Goal: Task Accomplishment & Management: Complete application form

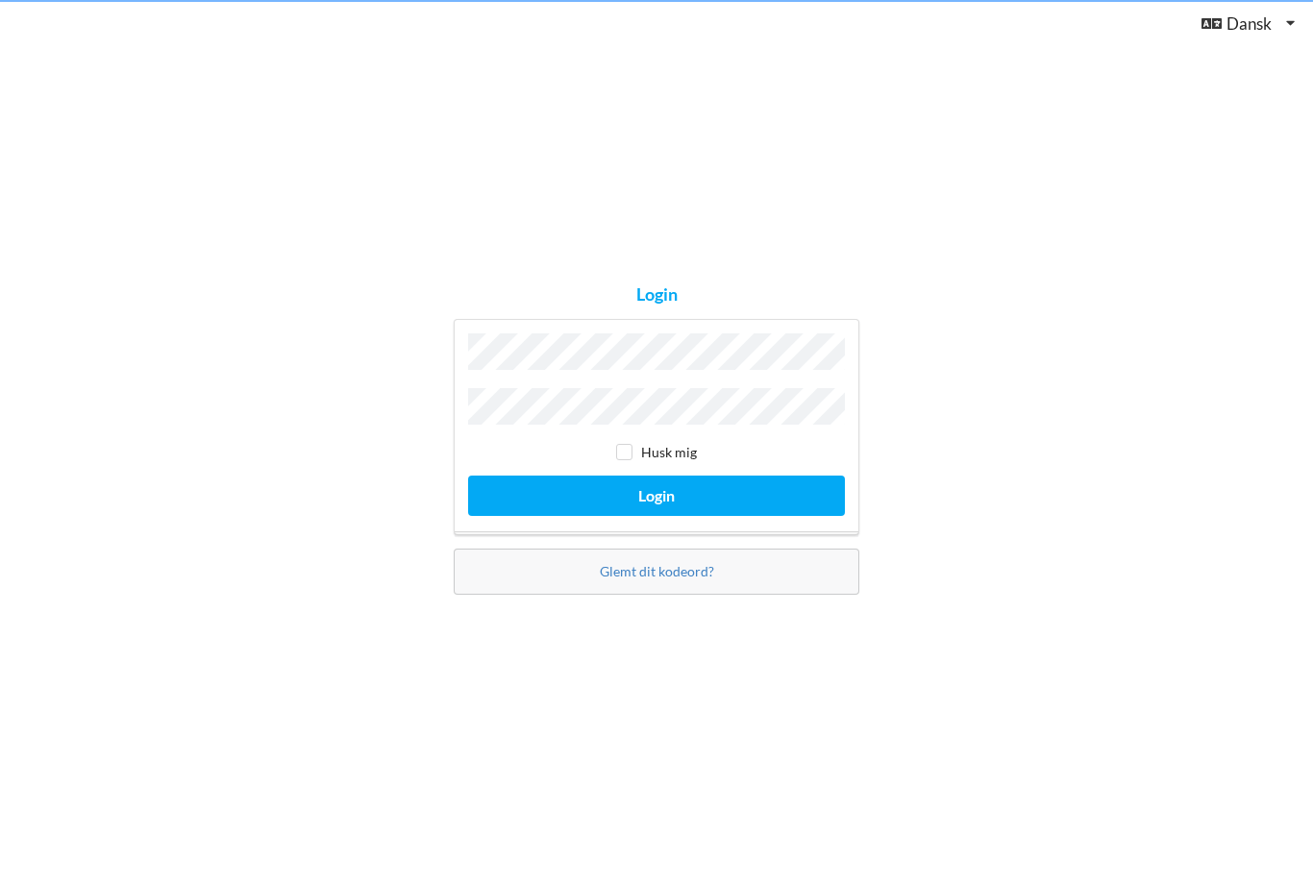
scroll to position [62, 0]
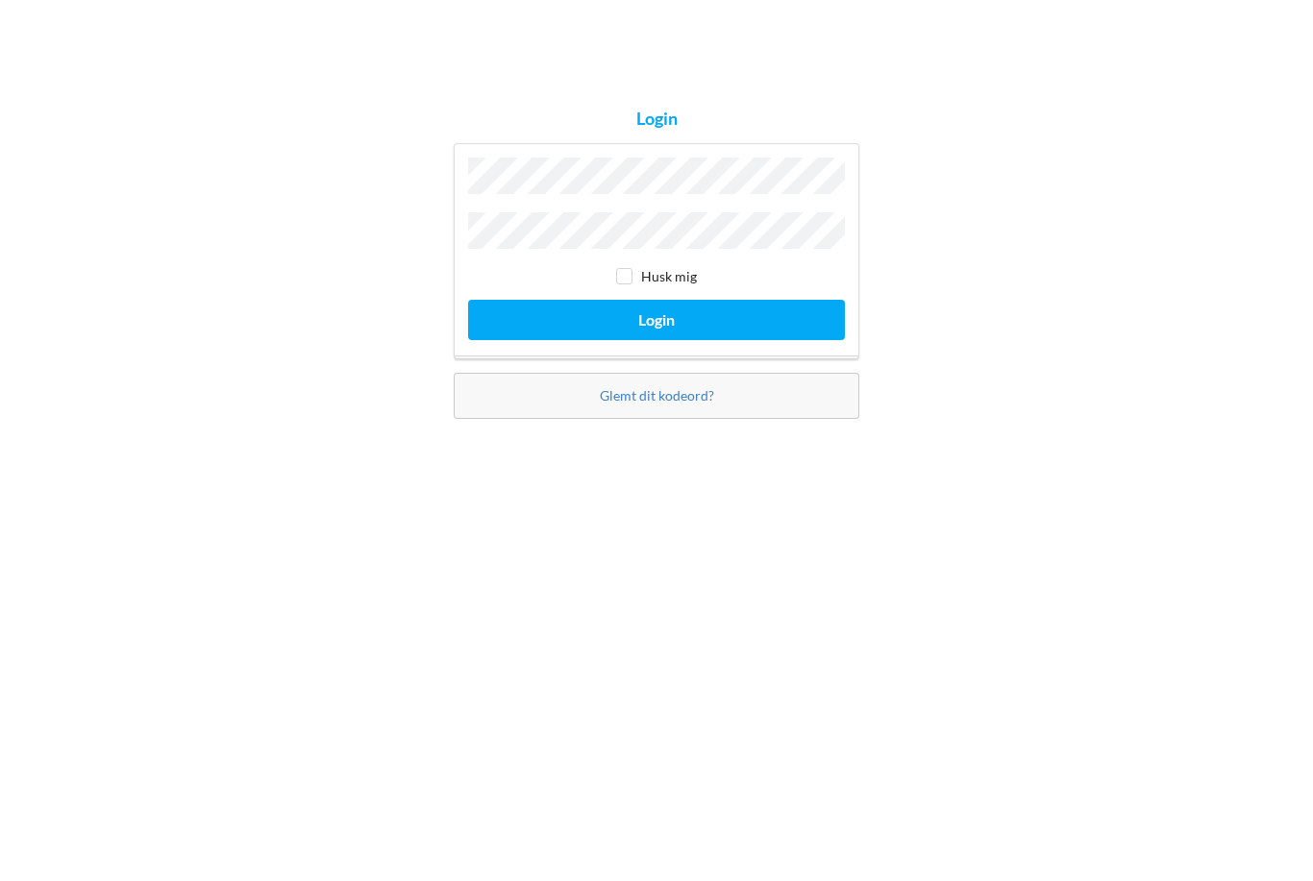
click at [549, 476] on button "Login" at bounding box center [656, 495] width 377 height 39
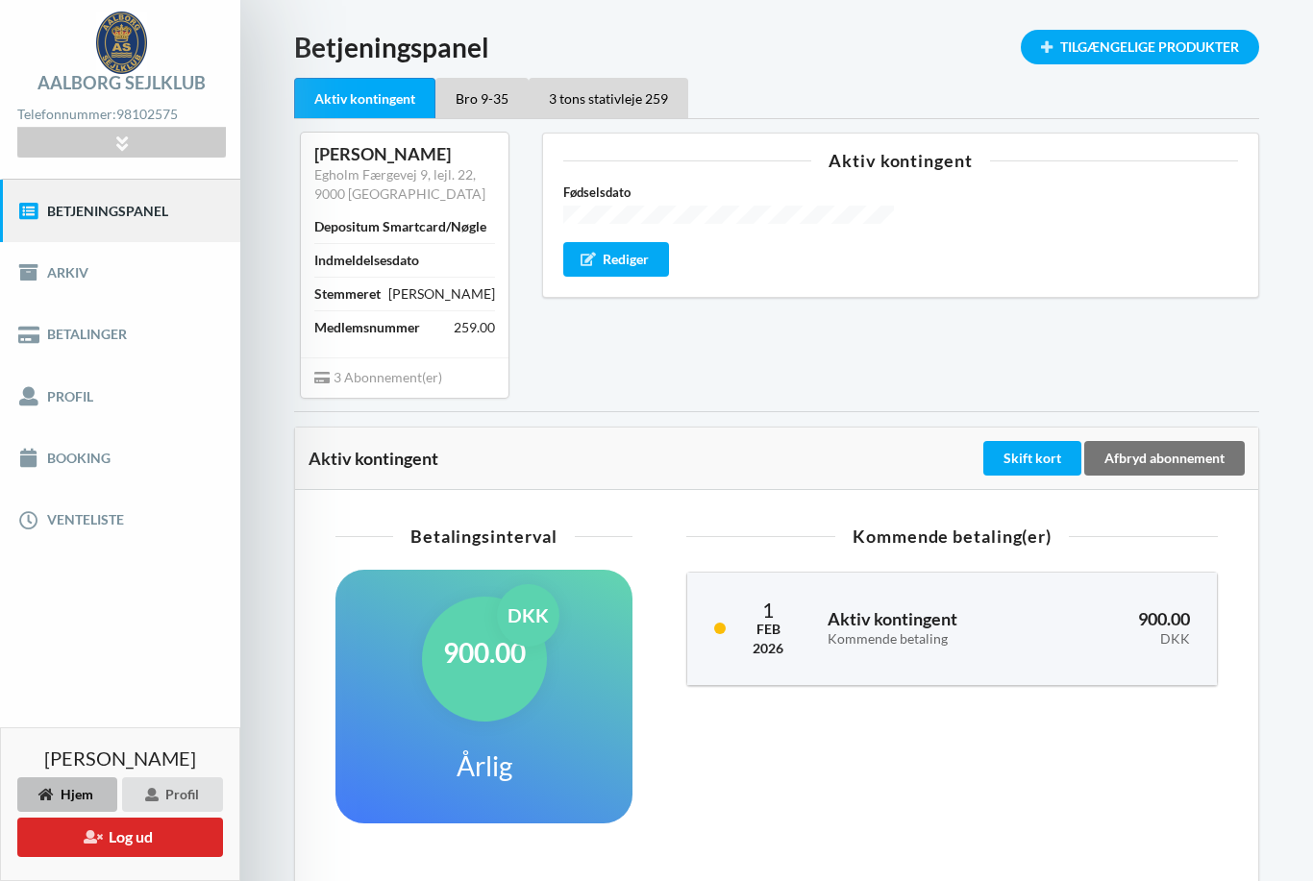
click at [75, 455] on link "Booking" at bounding box center [120, 459] width 240 height 62
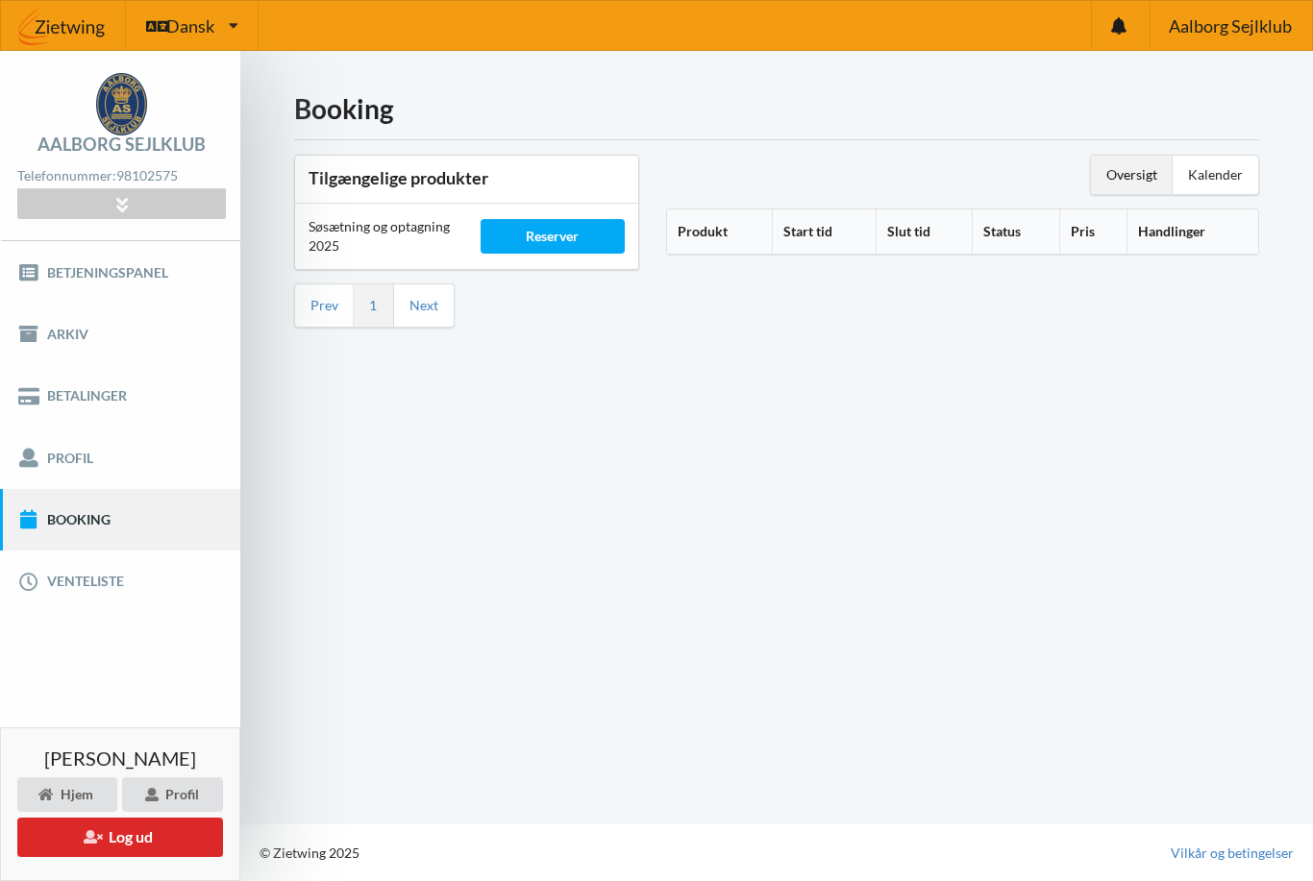
click at [541, 219] on div "Reserver" at bounding box center [552, 236] width 145 height 35
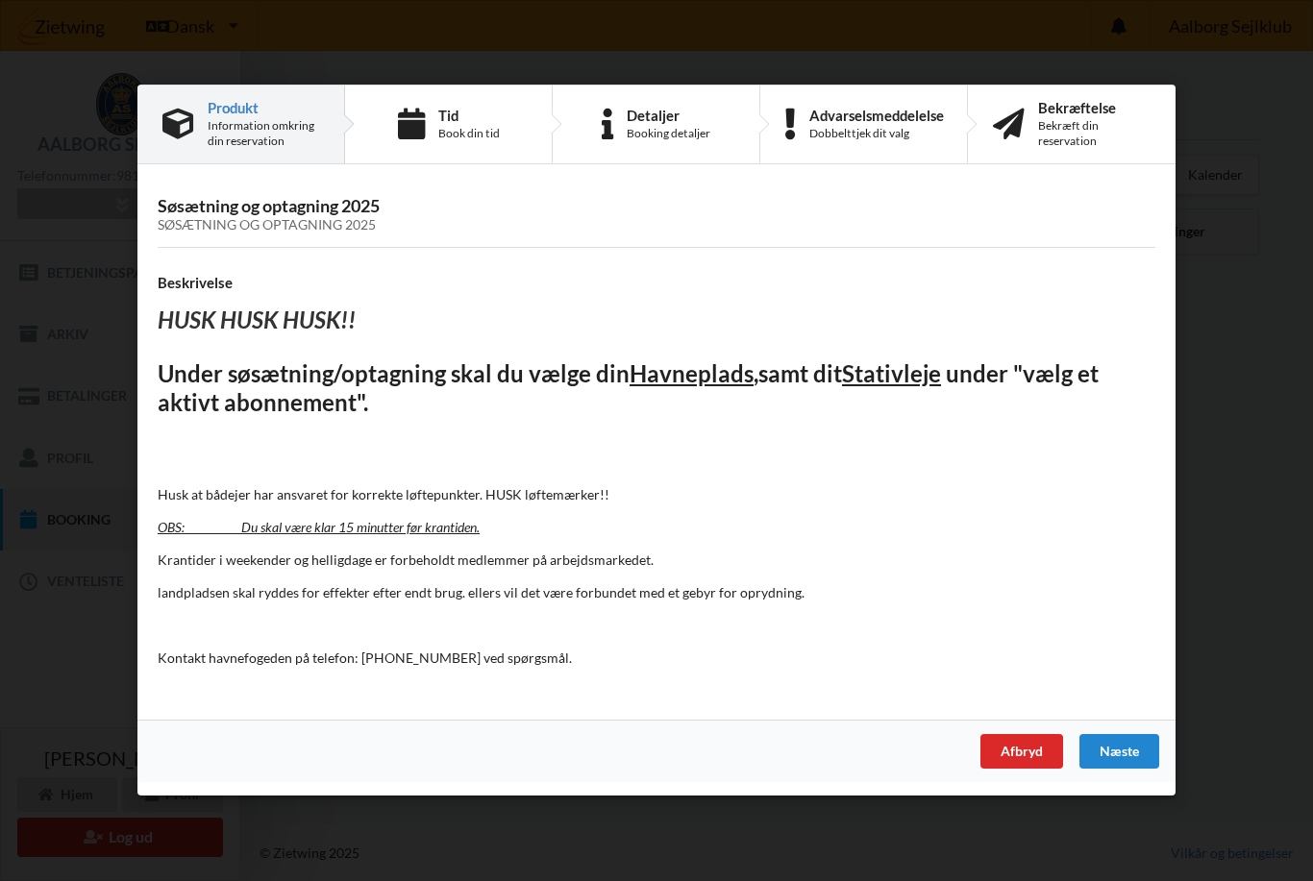
click at [1099, 752] on div "Næste" at bounding box center [1119, 752] width 80 height 35
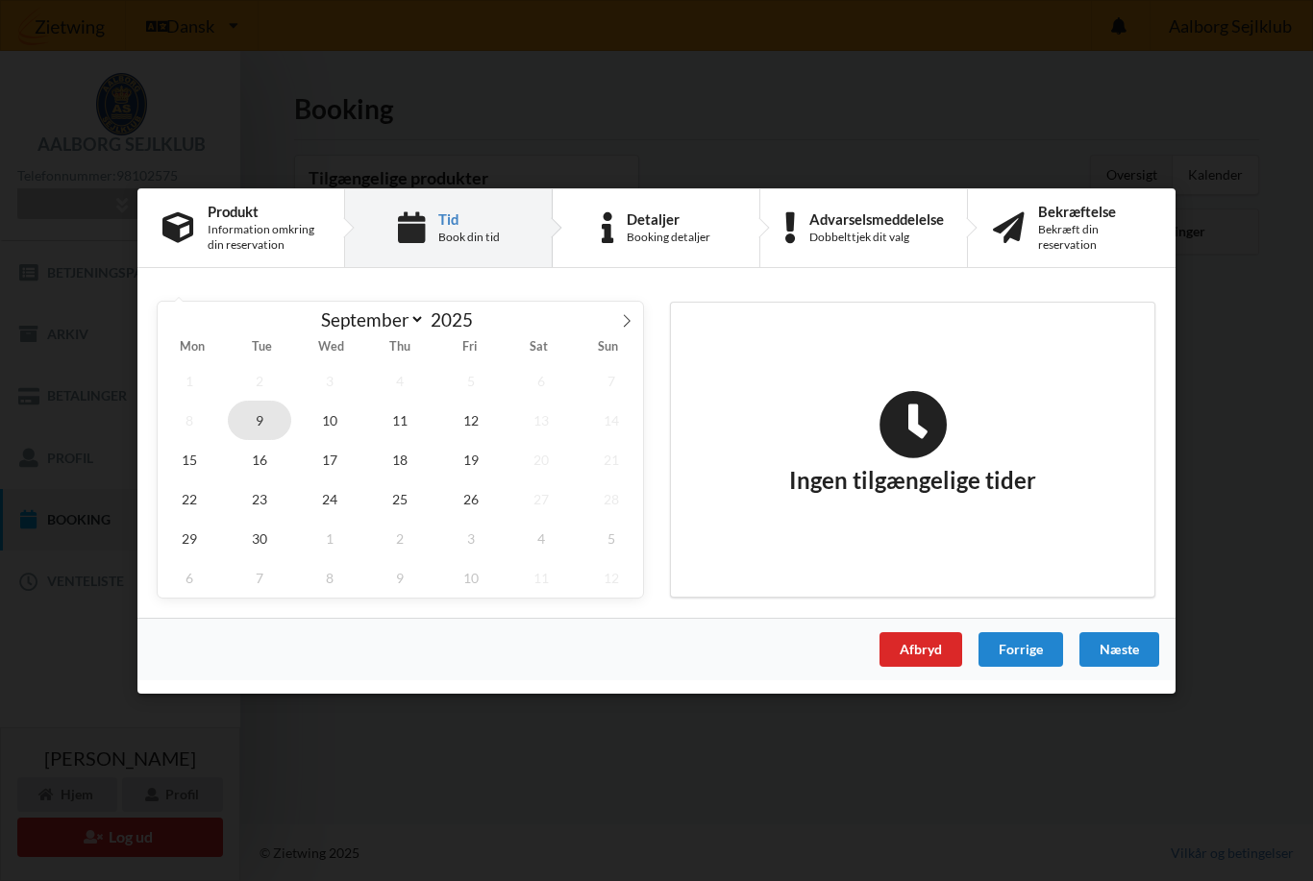
click at [262, 412] on span "9" at bounding box center [259, 419] width 63 height 39
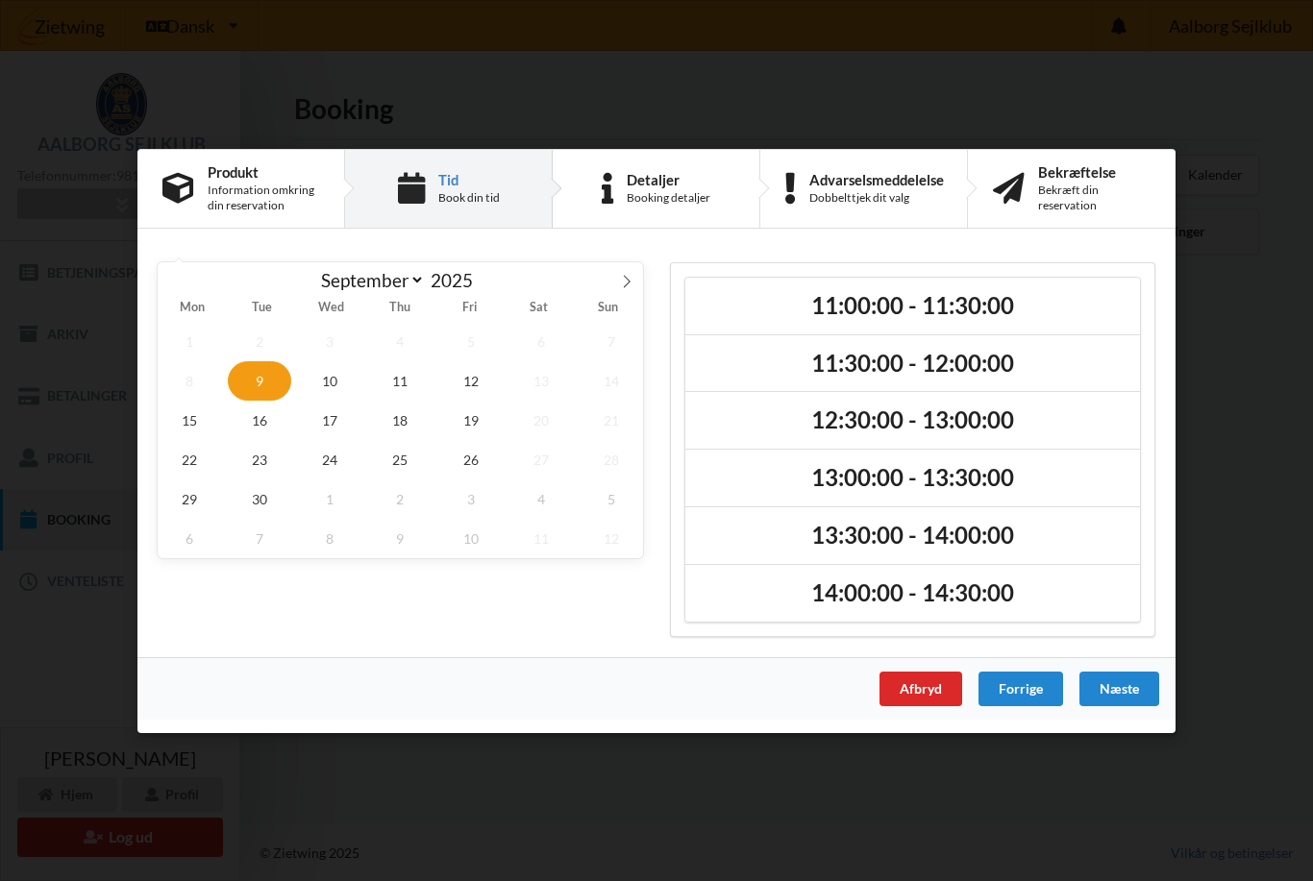
click at [838, 318] on h2 "11:00:00 - 11:30:00" at bounding box center [913, 305] width 428 height 30
click at [1118, 686] on div "Næste" at bounding box center [1119, 688] width 80 height 35
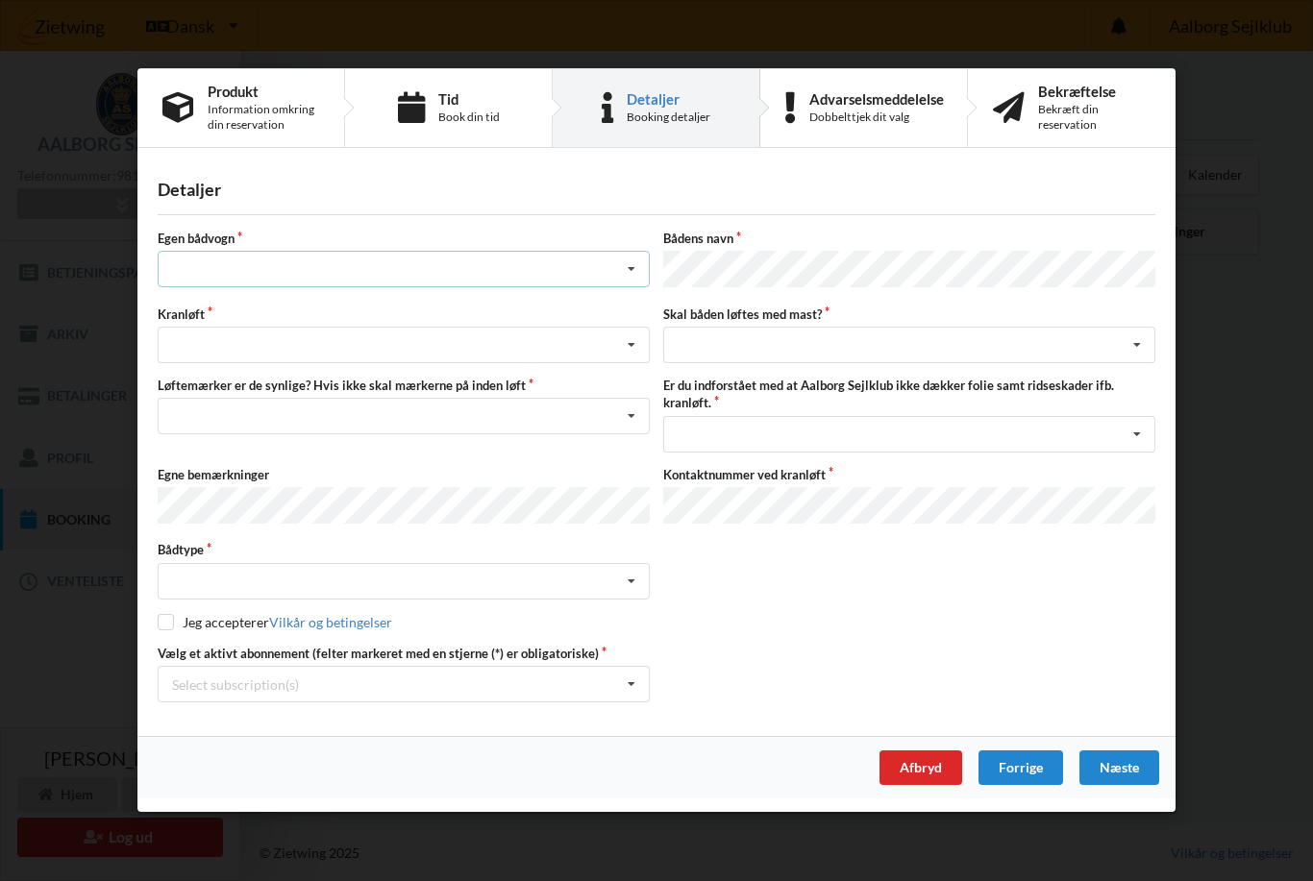
click at [641, 272] on icon at bounding box center [631, 271] width 29 height 36
click at [194, 382] on div "nej" at bounding box center [404, 376] width 490 height 36
click at [635, 348] on icon at bounding box center [631, 347] width 29 height 36
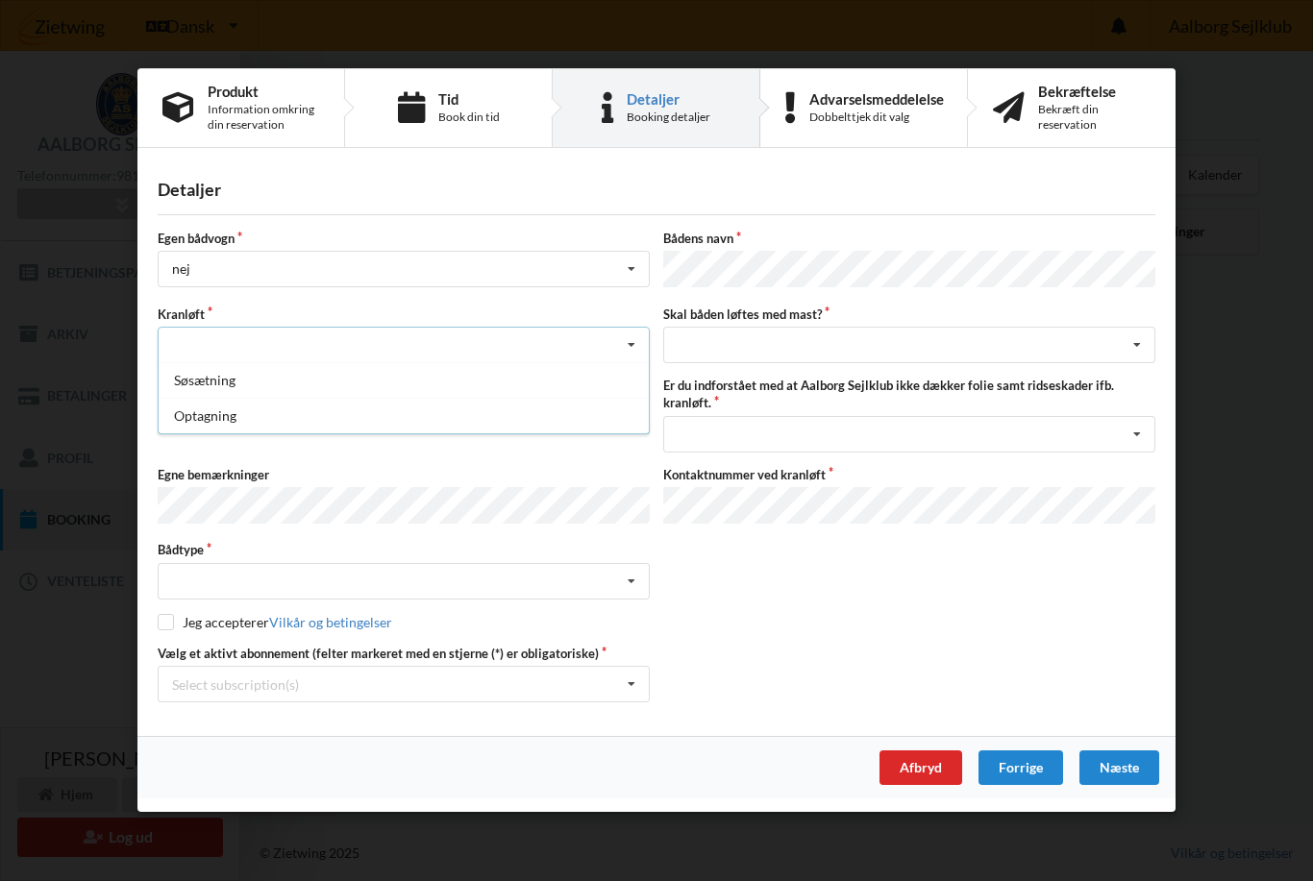
click at [188, 414] on div "Optagning" at bounding box center [404, 417] width 490 height 36
click at [647, 423] on div "Nej, jeg kontakter havnekontoret inden løft og får dem sat på Ja, mine mærker e…" at bounding box center [404, 417] width 492 height 37
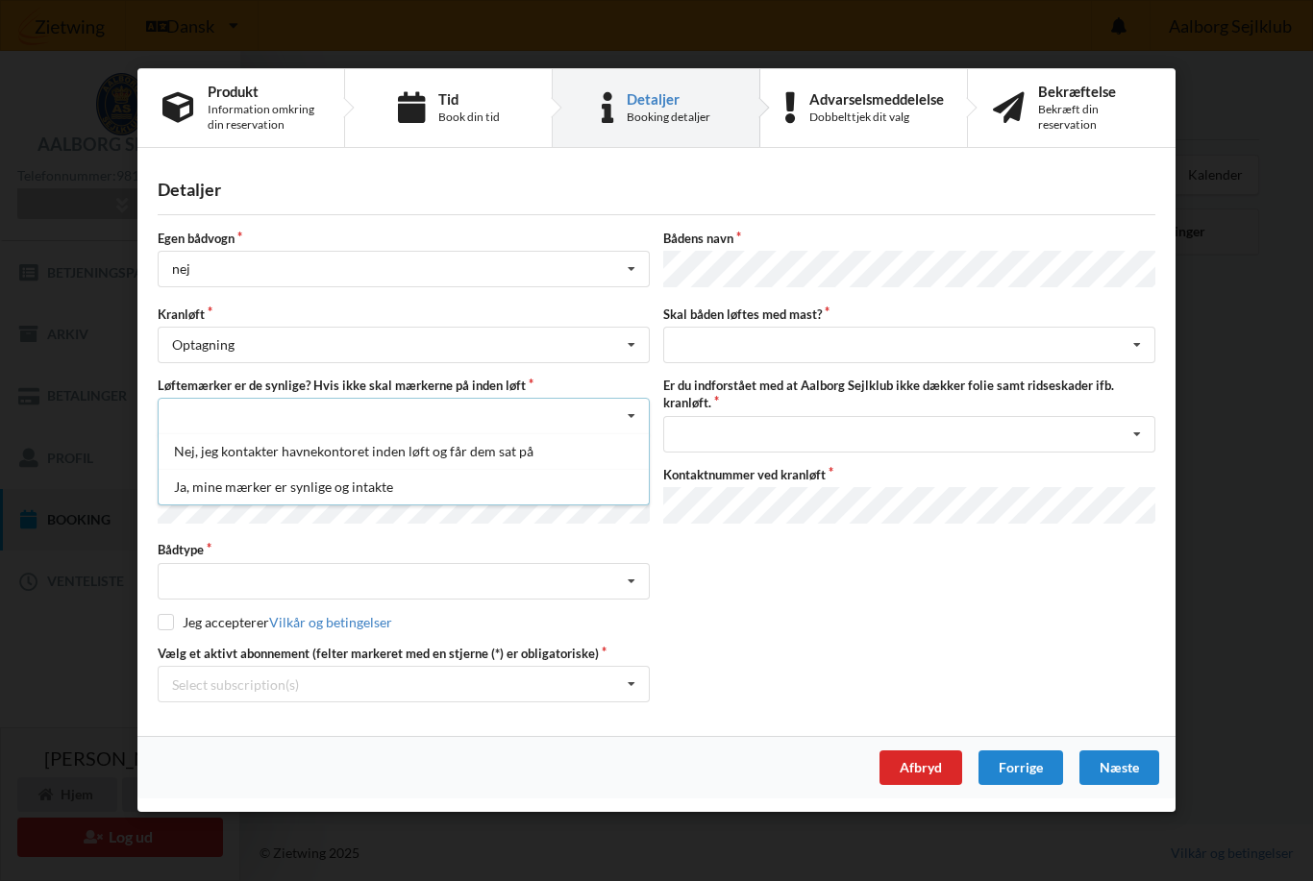
click at [206, 490] on div "Ja, mine mærker er synlige og intakte" at bounding box center [404, 488] width 490 height 36
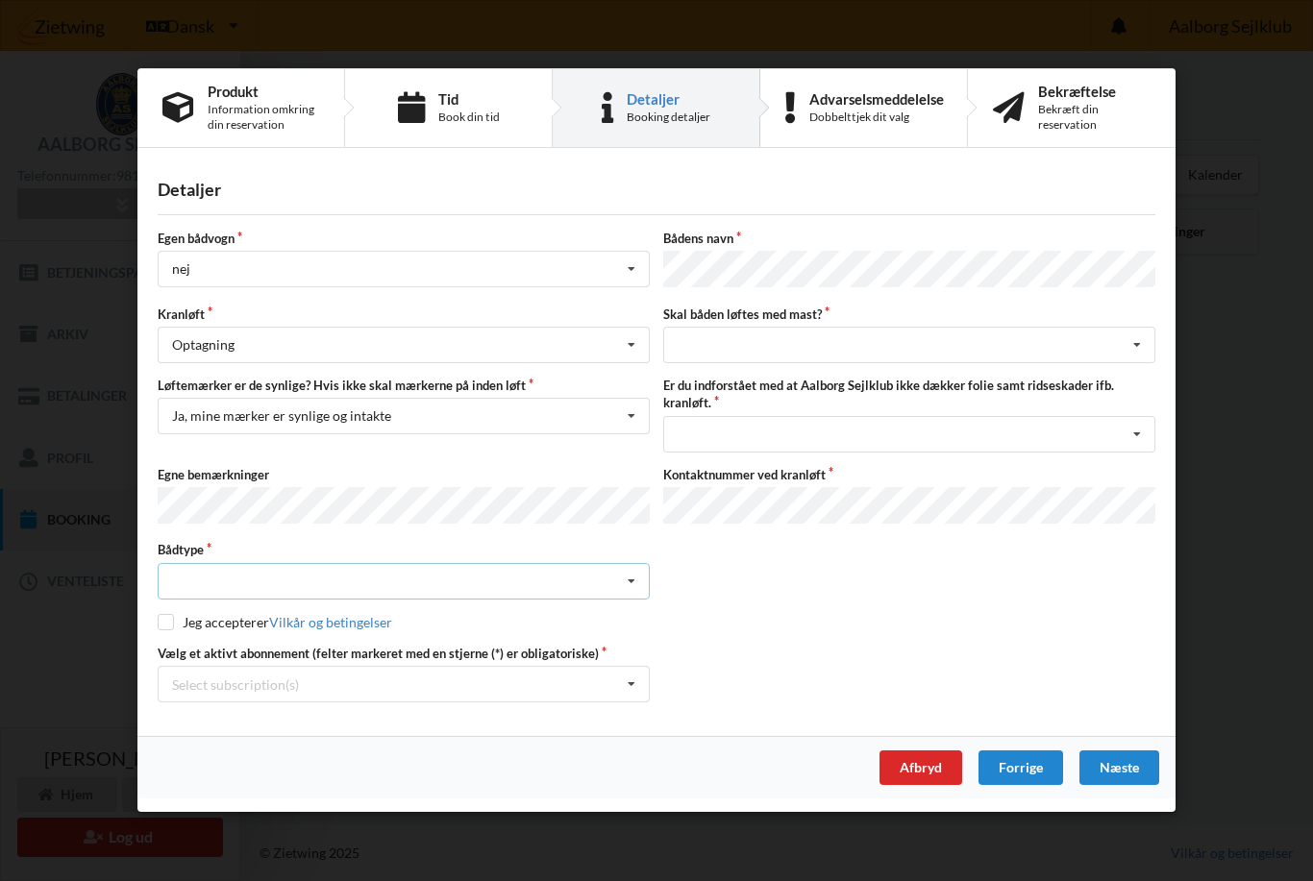
click at [633, 585] on icon at bounding box center [631, 582] width 29 height 36
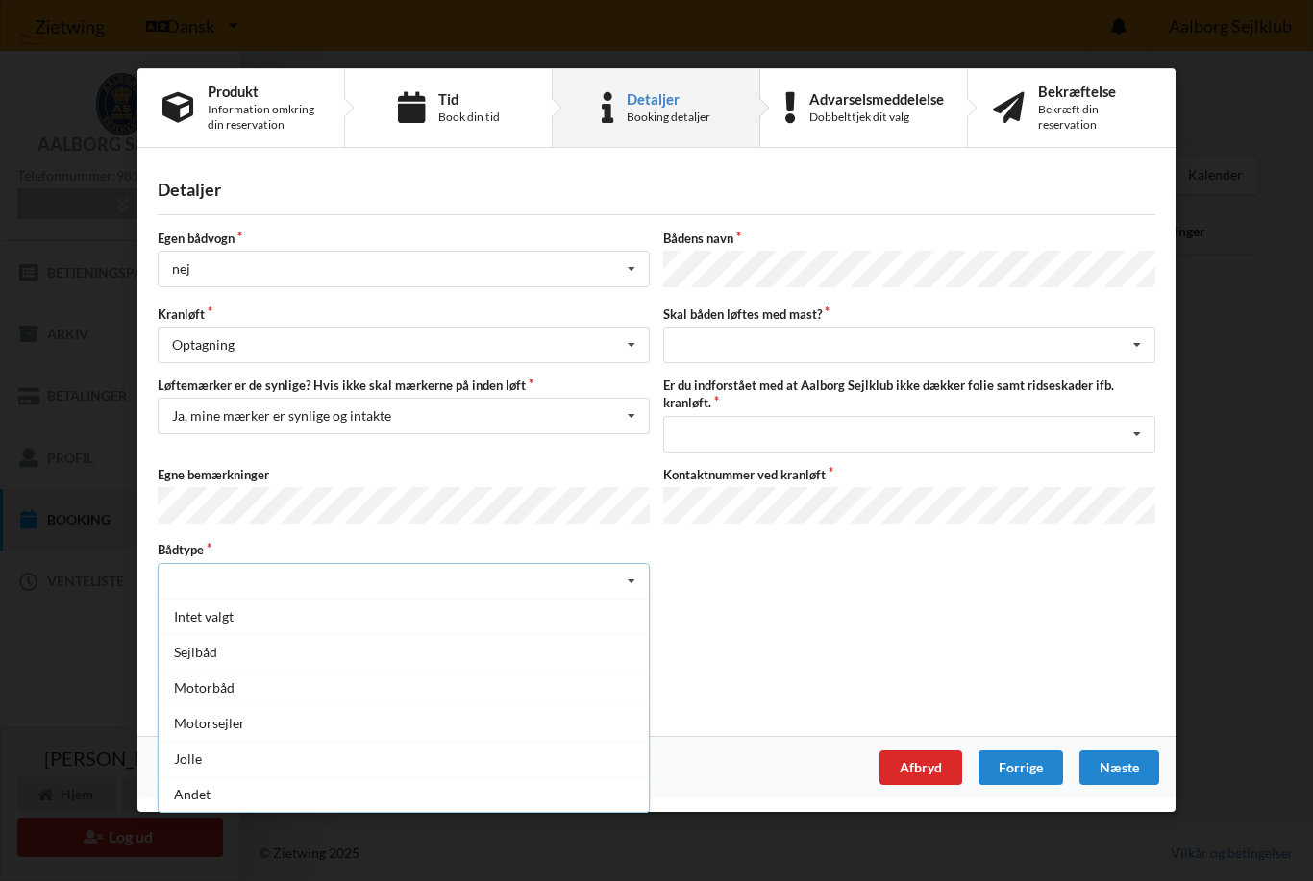
click at [186, 697] on div "Motorbåd" at bounding box center [404, 688] width 490 height 36
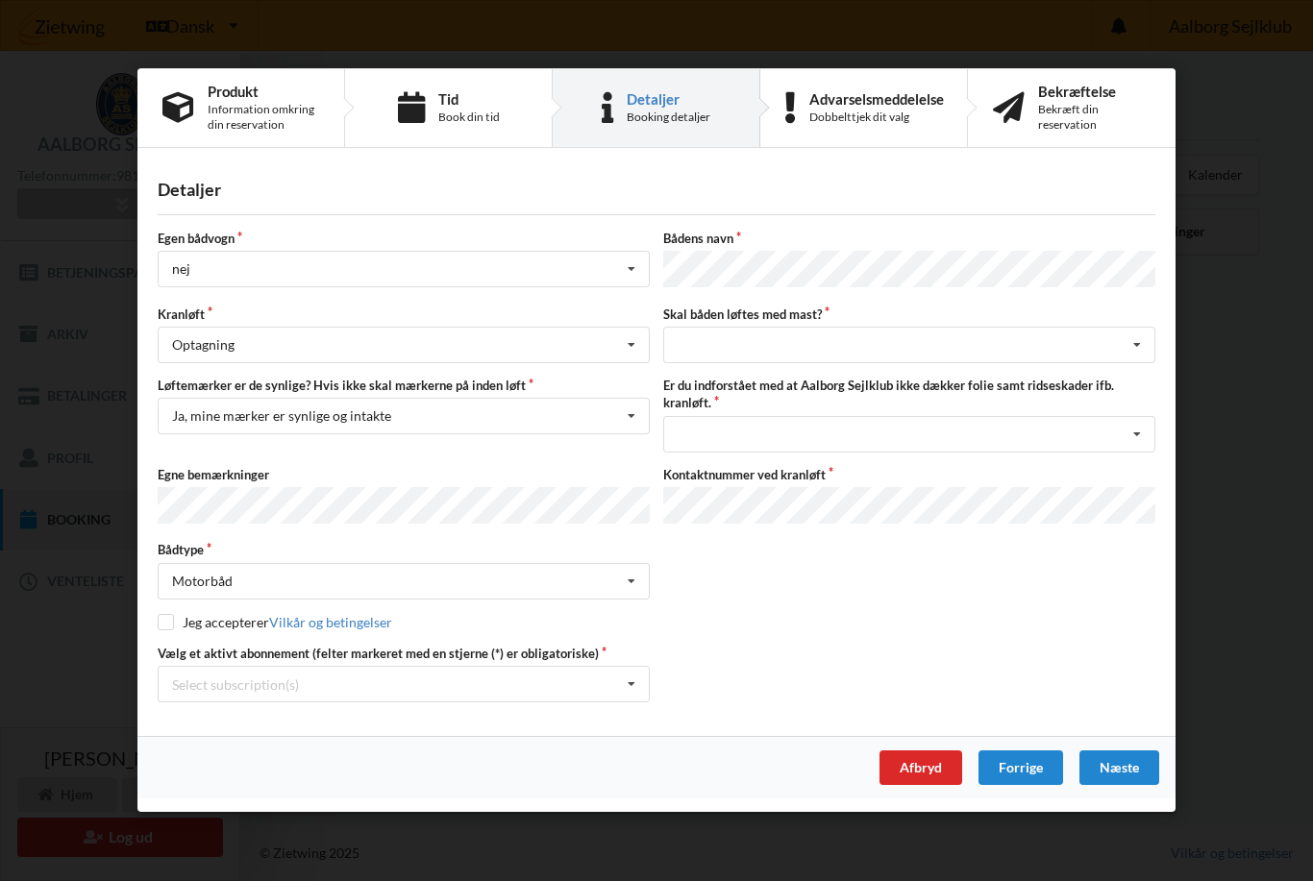
click at [166, 617] on input "checkbox" at bounding box center [166, 622] width 16 height 16
checkbox input "true"
click at [634, 685] on icon at bounding box center [631, 686] width 29 height 36
click at [209, 744] on div "* Bro 9-35" at bounding box center [404, 756] width 490 height 36
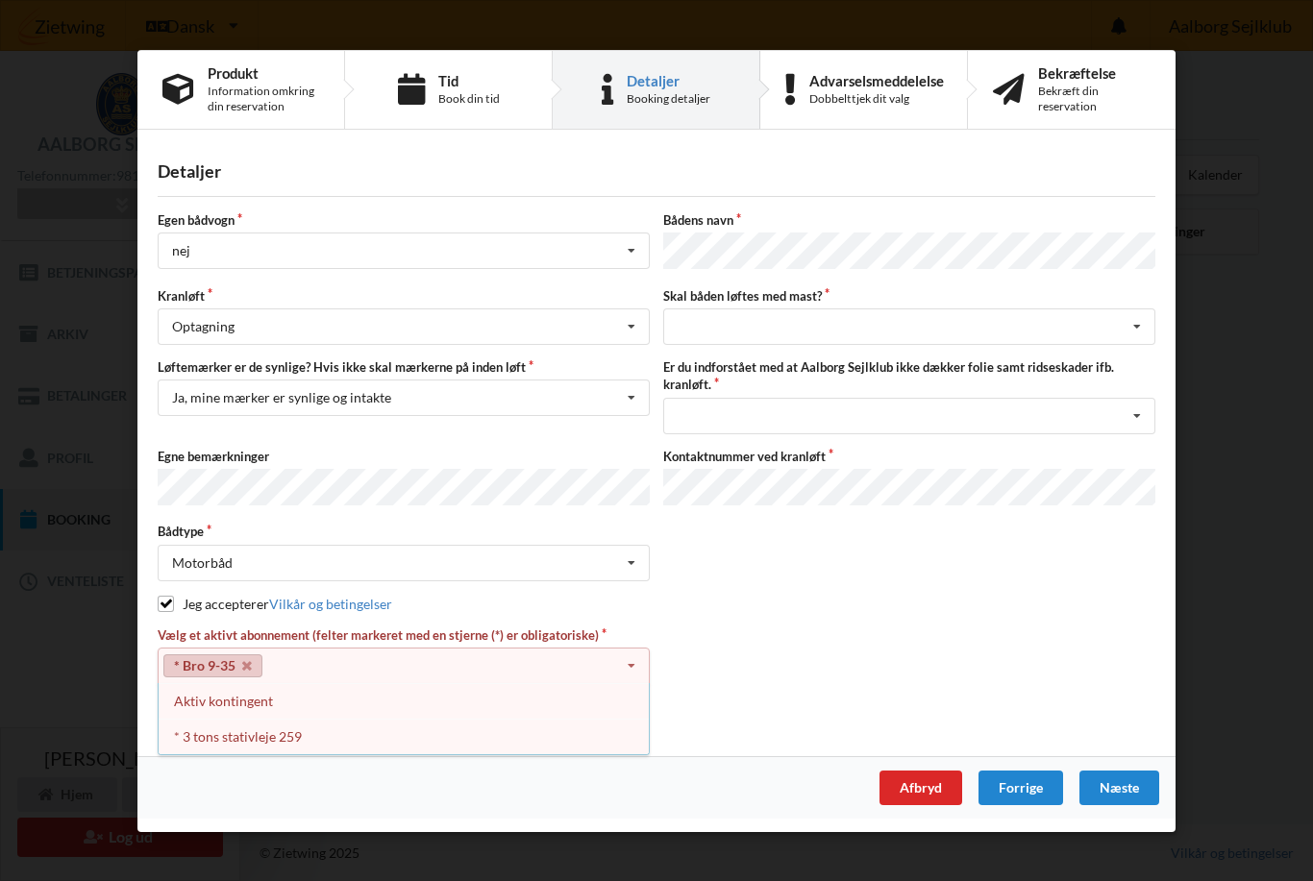
click at [192, 738] on div "* 3 tons stativleje 259" at bounding box center [404, 737] width 490 height 36
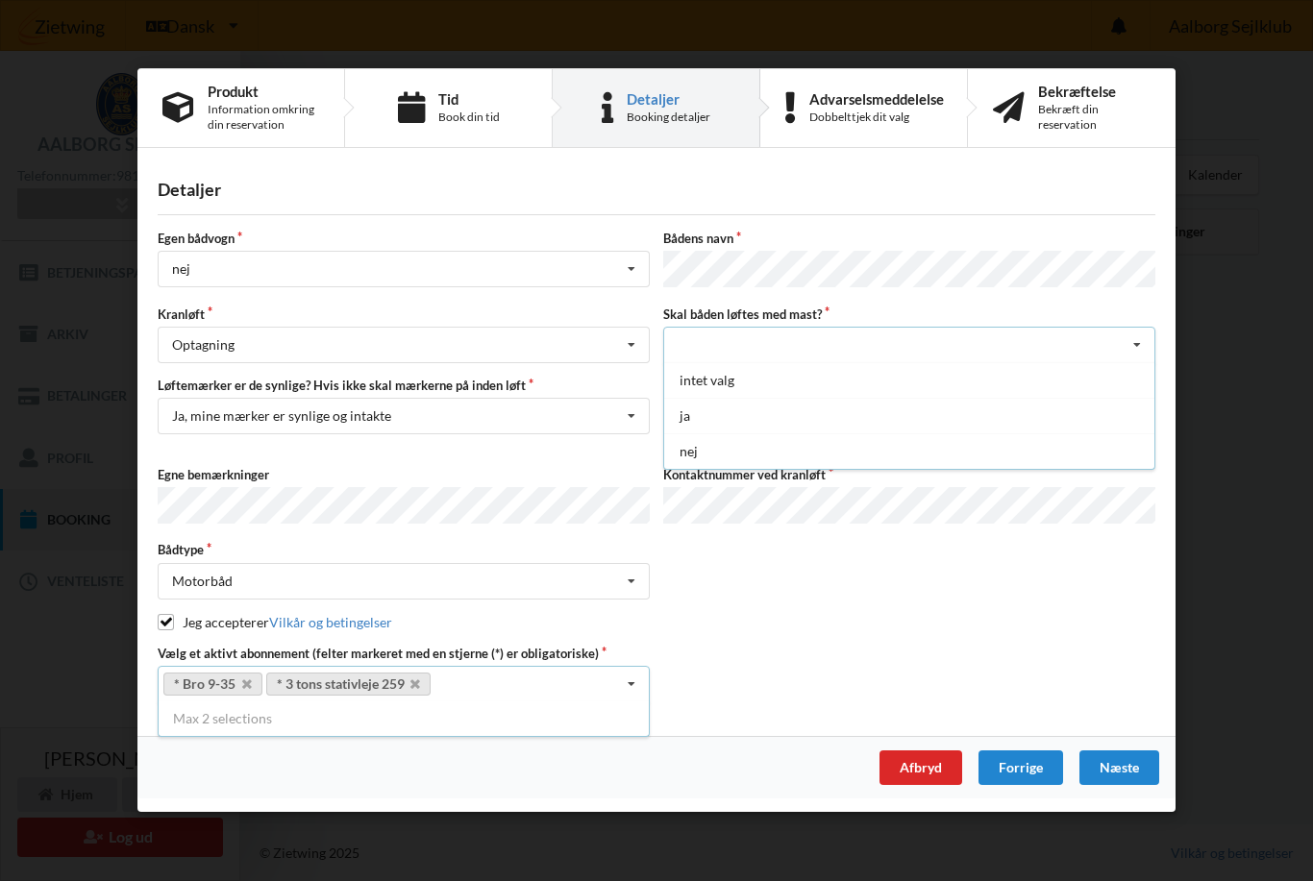
click at [701, 454] on div "nej" at bounding box center [909, 452] width 490 height 36
click at [1139, 437] on icon at bounding box center [1136, 435] width 29 height 36
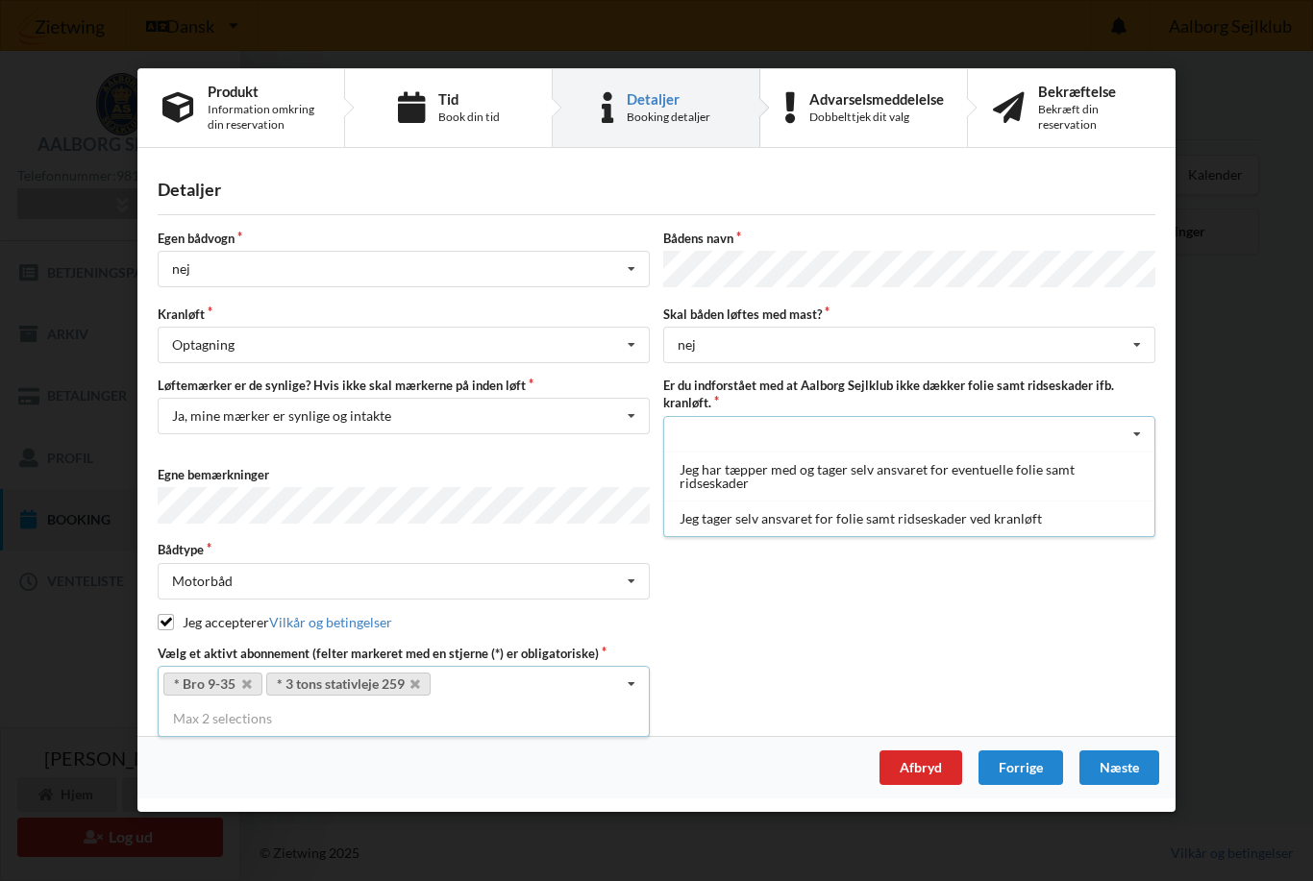
click at [721, 522] on div "Jeg tager selv ansvaret for folie samt ridseskader ved kranløft" at bounding box center [909, 519] width 490 height 36
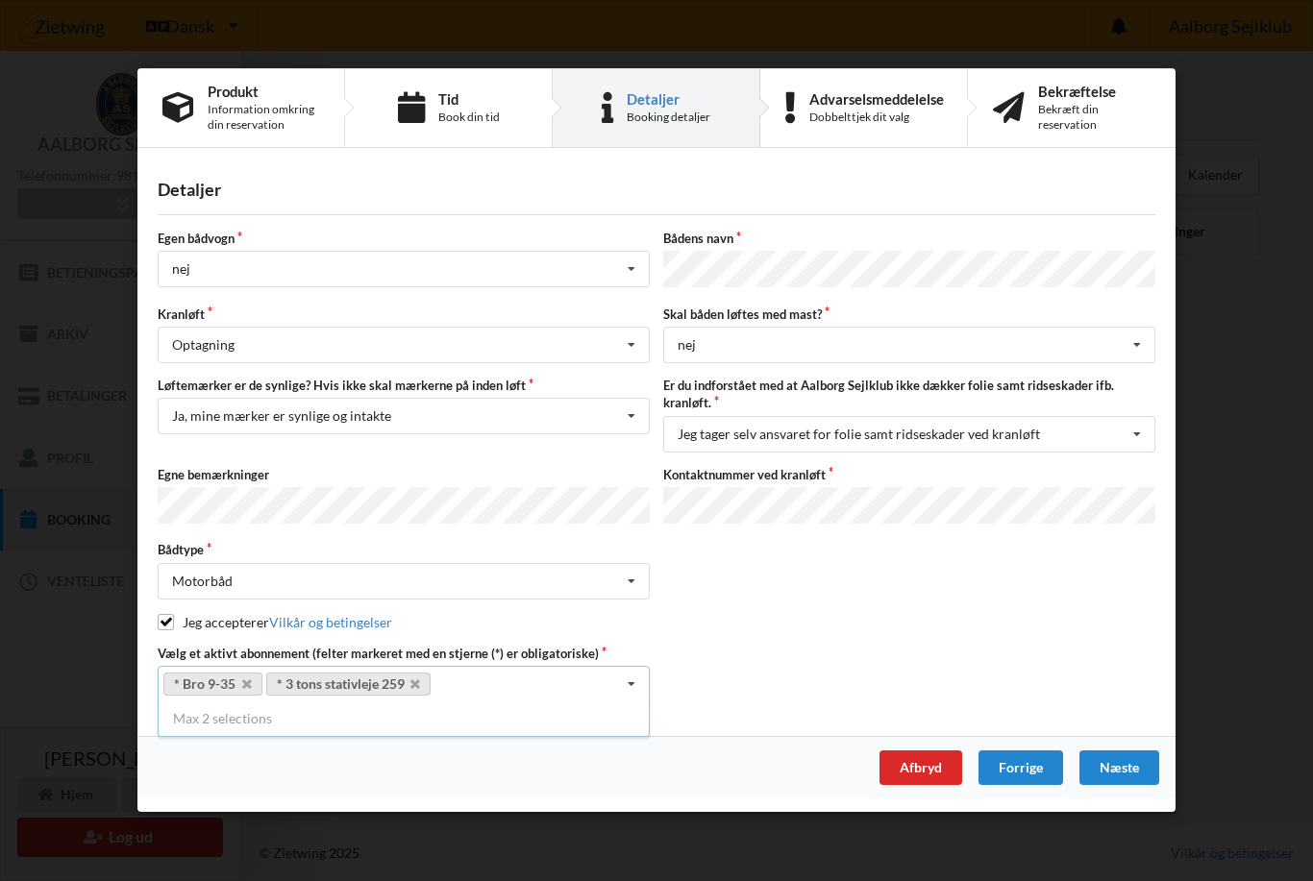
click at [1129, 758] on div "Næste" at bounding box center [1119, 768] width 80 height 35
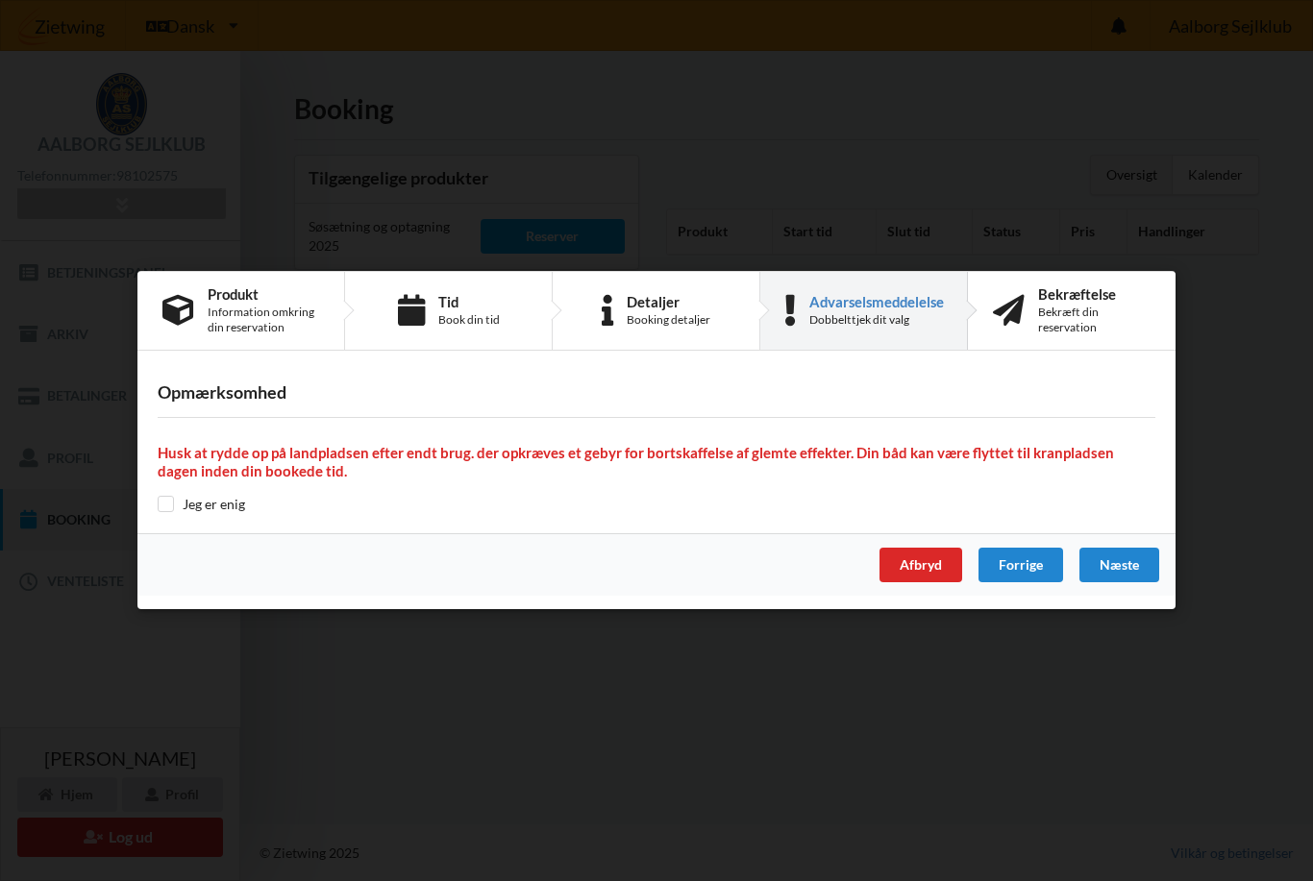
click at [167, 502] on input "checkbox" at bounding box center [166, 504] width 16 height 16
checkbox input "true"
click at [1116, 563] on div "Næste" at bounding box center [1119, 566] width 80 height 35
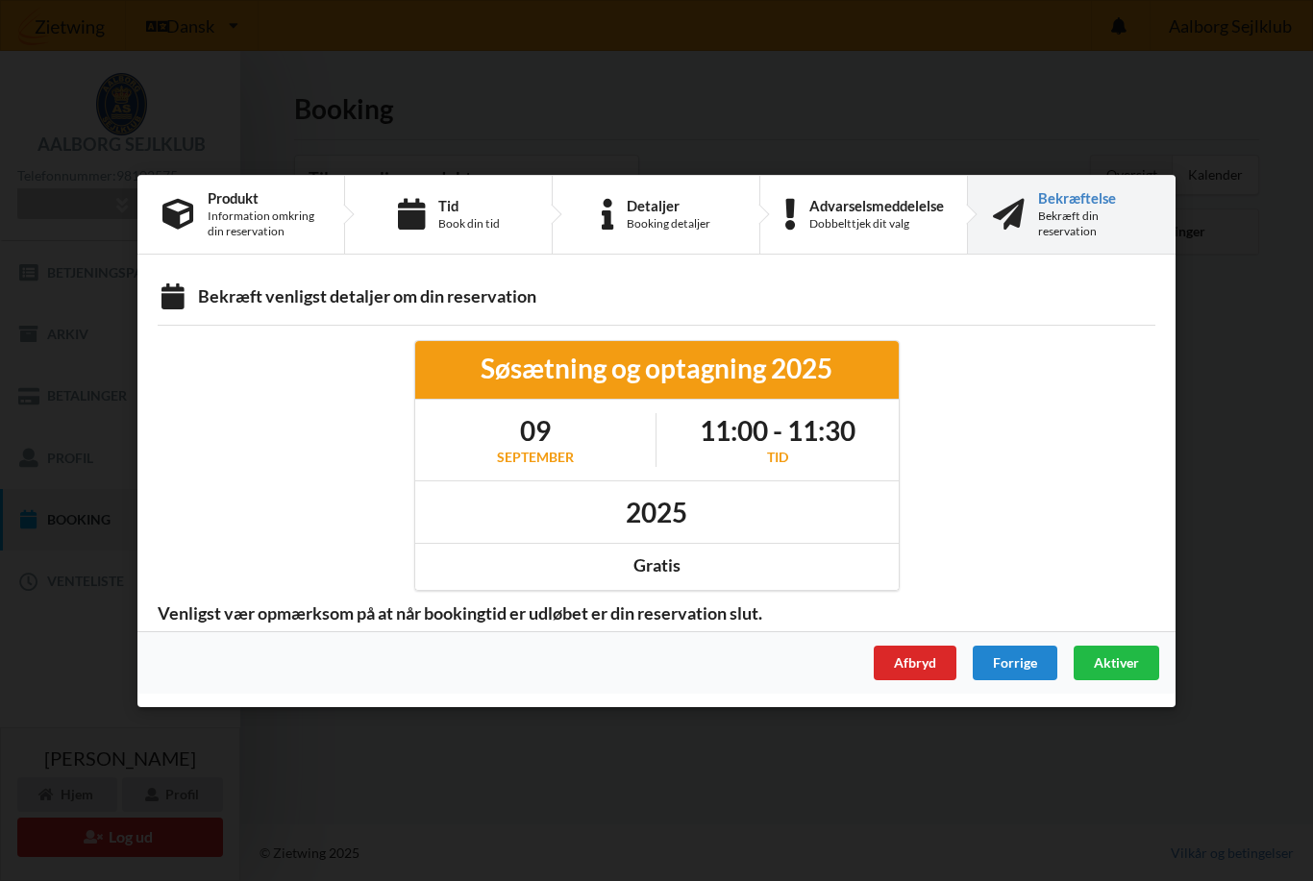
click at [1114, 667] on span "Aktiver" at bounding box center [1116, 661] width 45 height 16
